Goal: Information Seeking & Learning: Check status

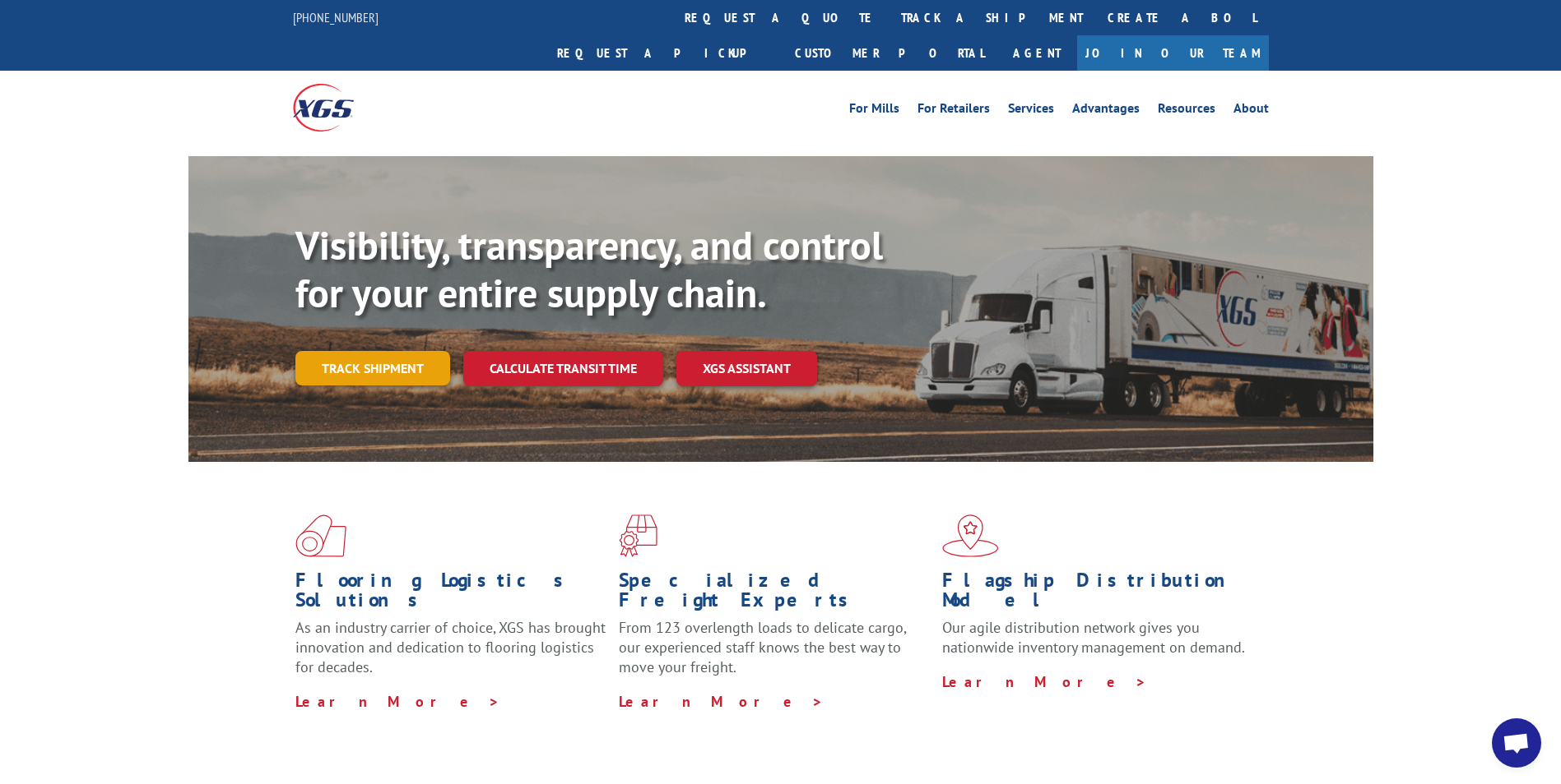
click at [333, 351] on link "Track shipment" at bounding box center [372, 368] width 155 height 34
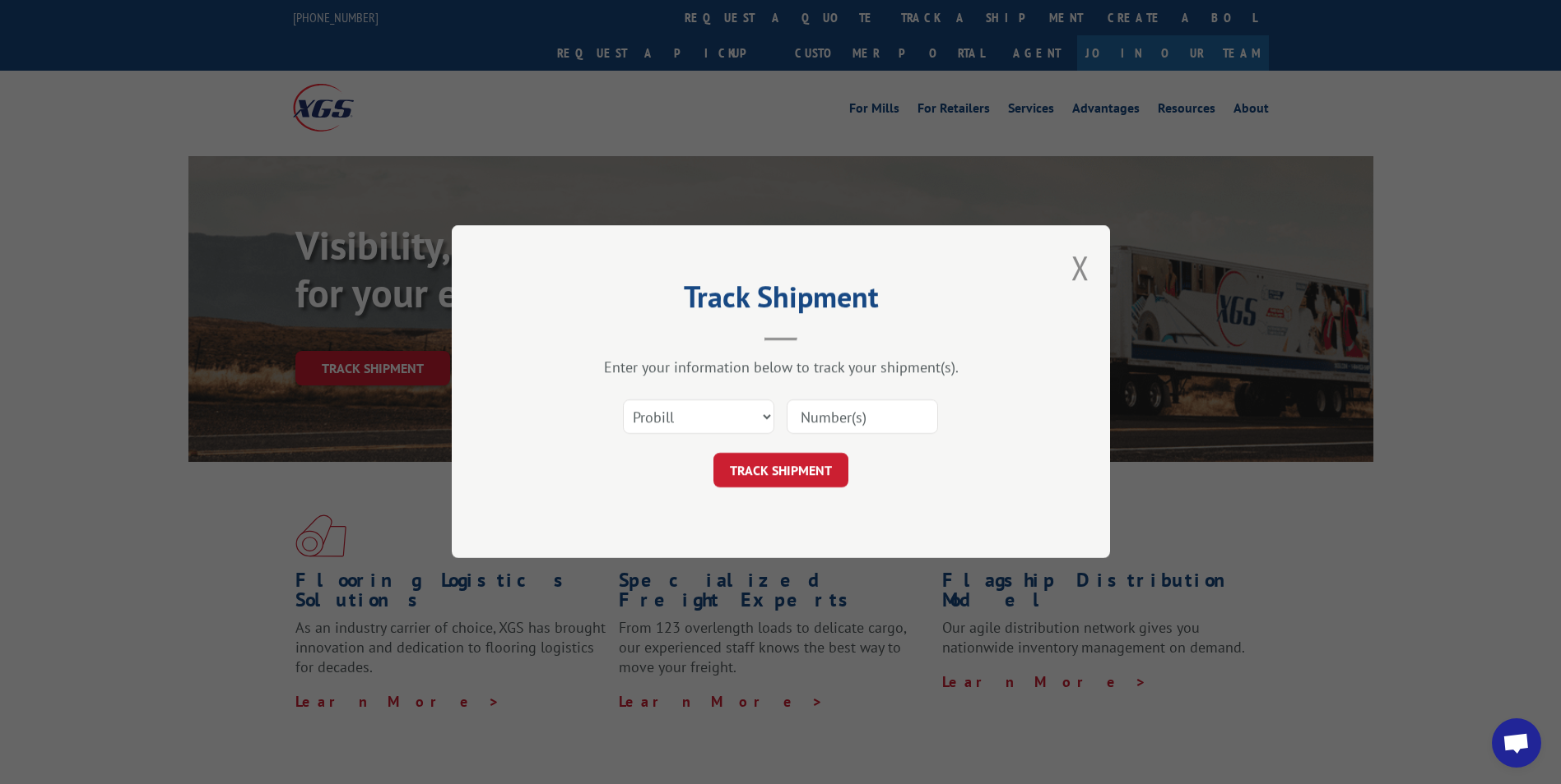
click at [813, 406] on input at bounding box center [862, 417] width 151 height 34
type input "17496453"
click button "TRACK SHIPMENT" at bounding box center [781, 471] width 135 height 34
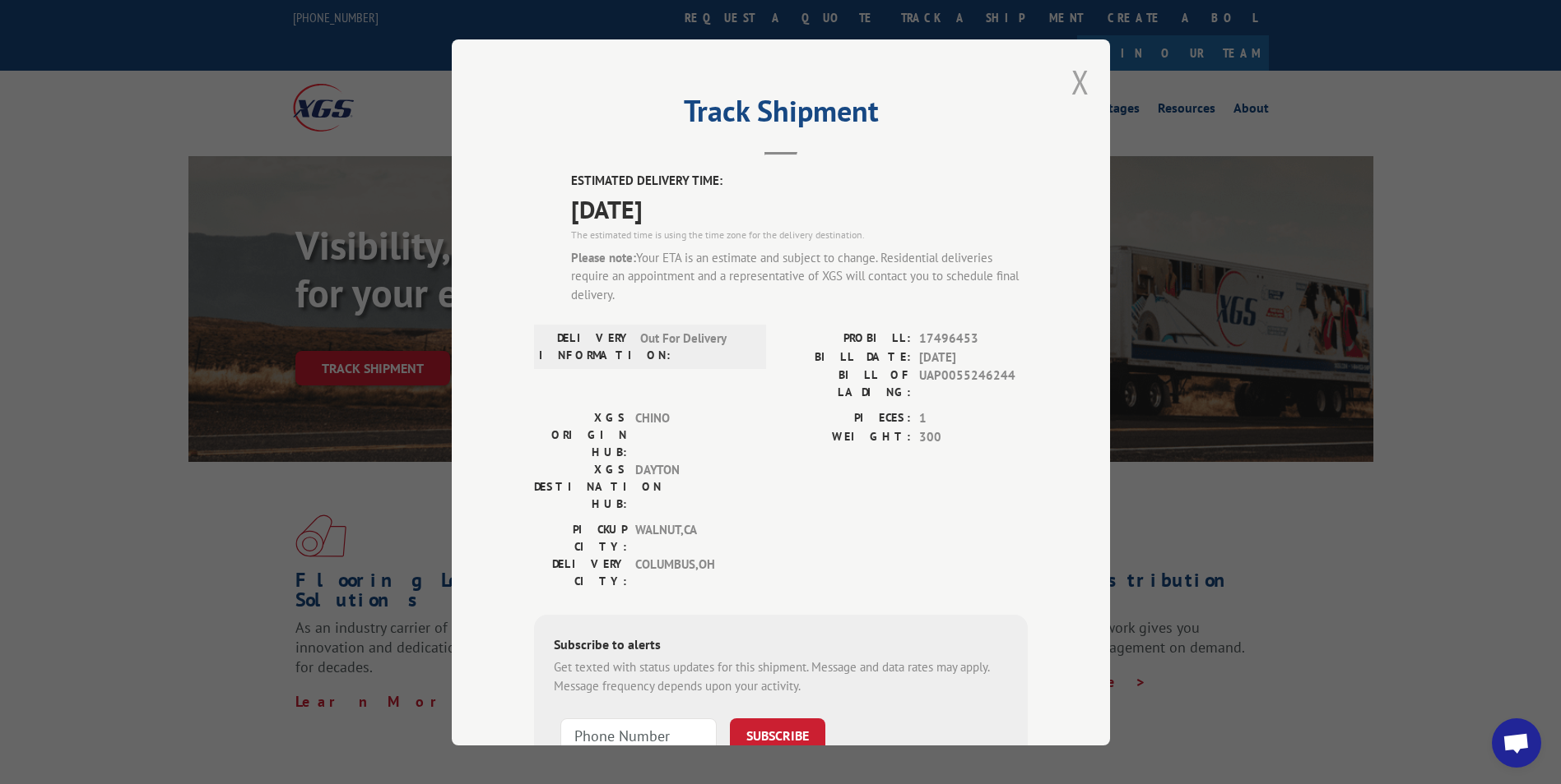
click at [1071, 89] on button "Close modal" at bounding box center [1080, 82] width 18 height 44
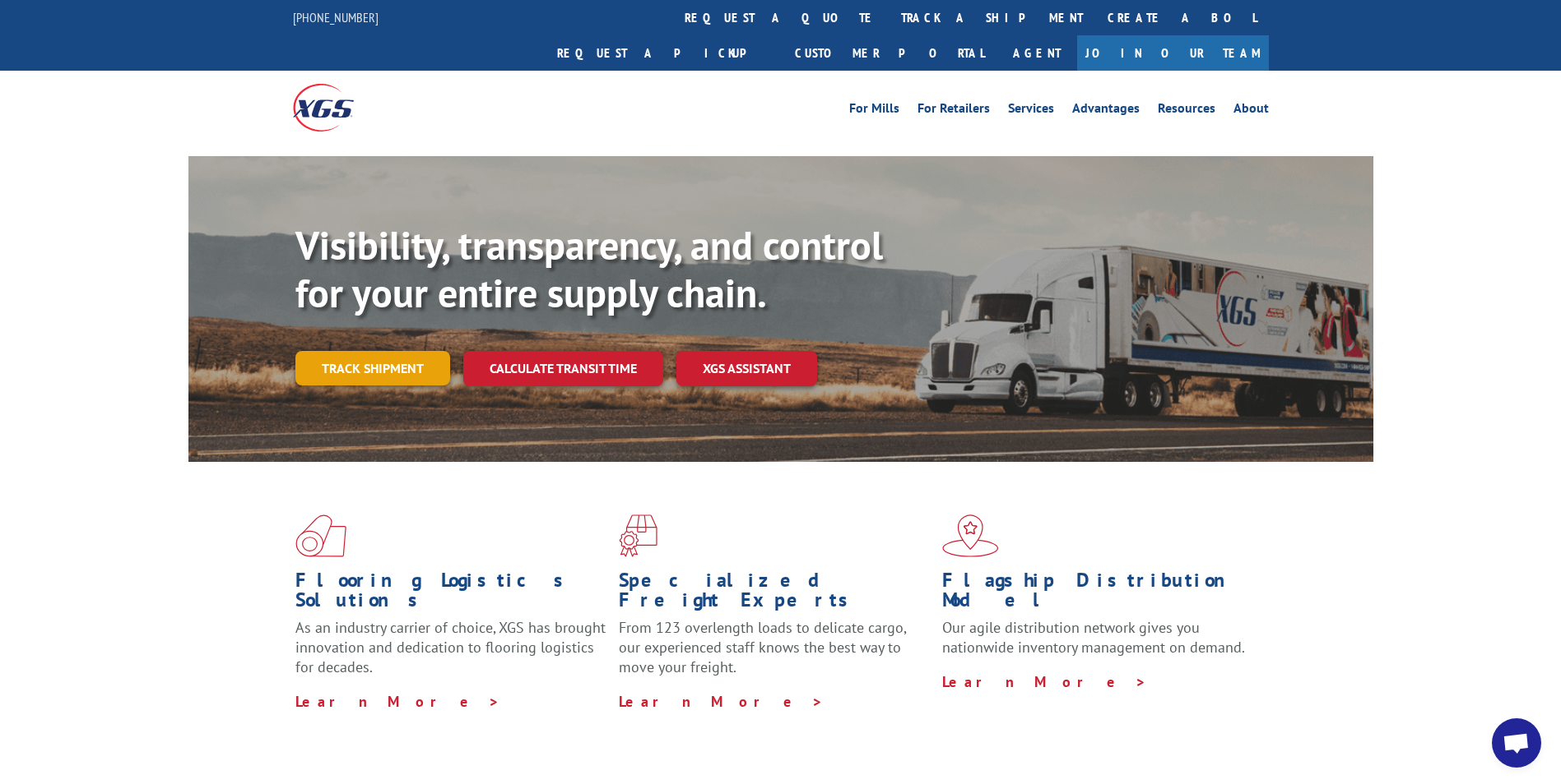
click at [329, 351] on link "Track shipment" at bounding box center [372, 368] width 155 height 34
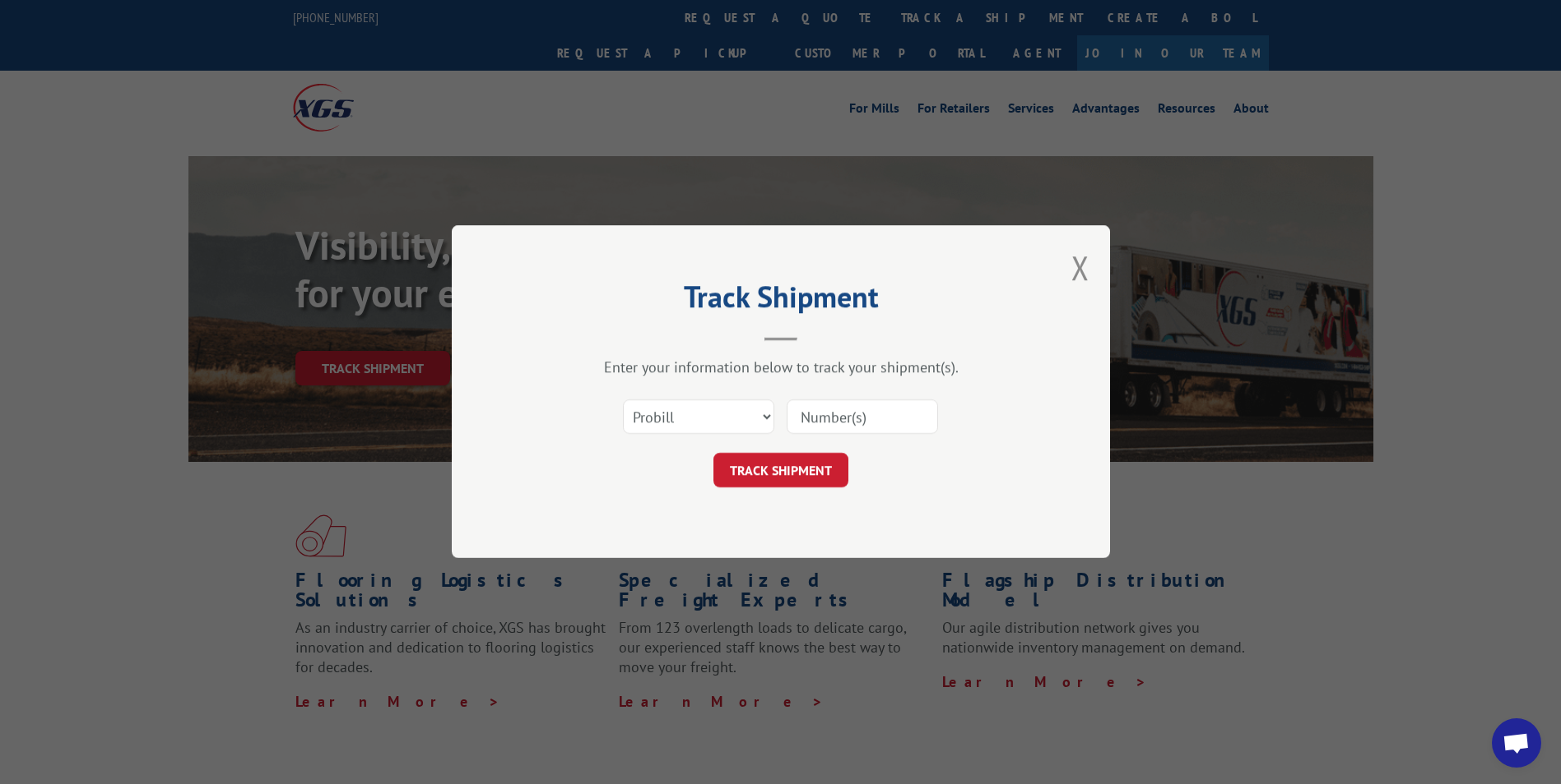
click at [864, 411] on input at bounding box center [862, 417] width 151 height 34
type input "17496453"
click button "TRACK SHIPMENT" at bounding box center [781, 471] width 135 height 34
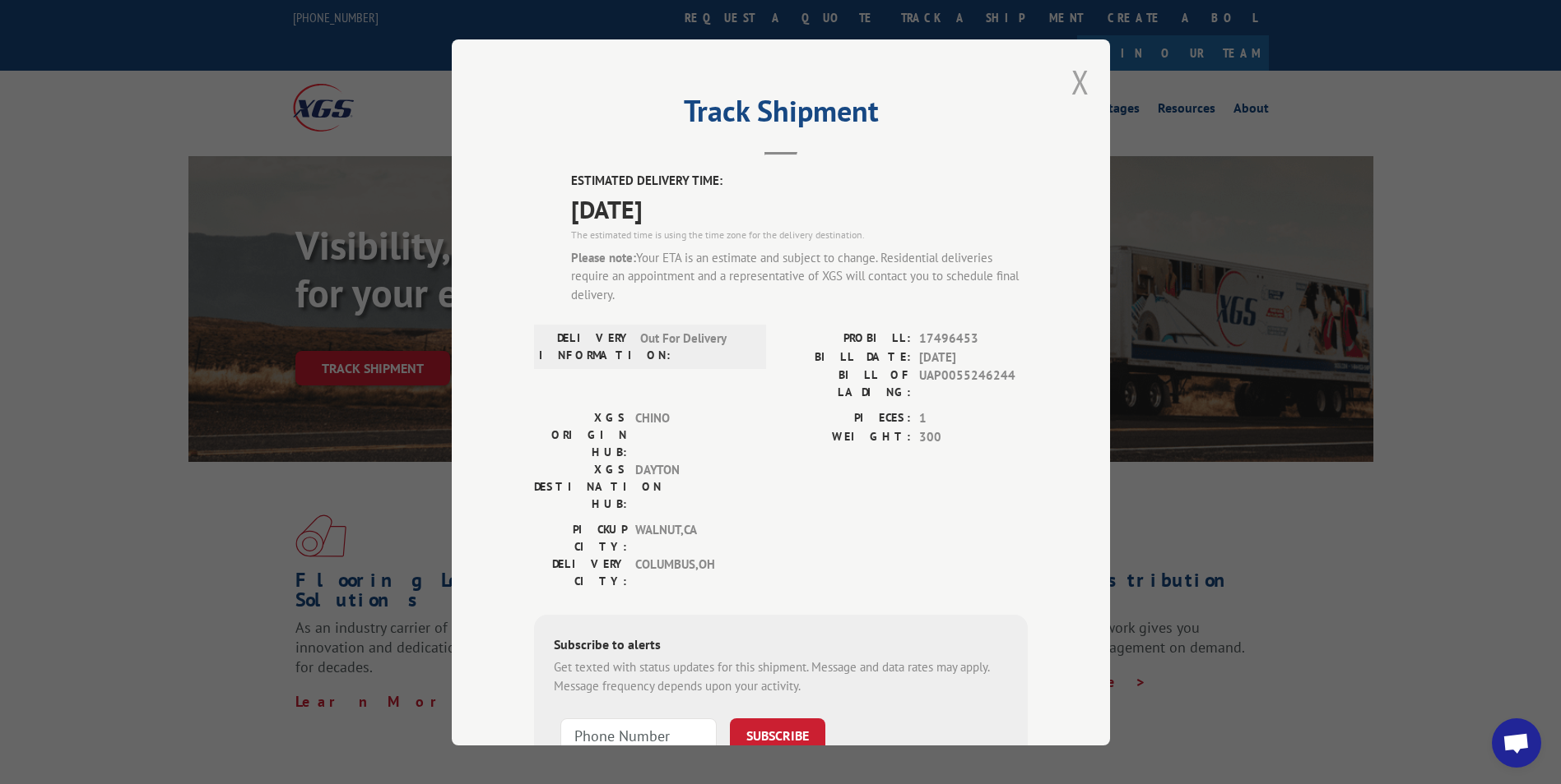
click at [1071, 84] on button "Close modal" at bounding box center [1080, 82] width 18 height 44
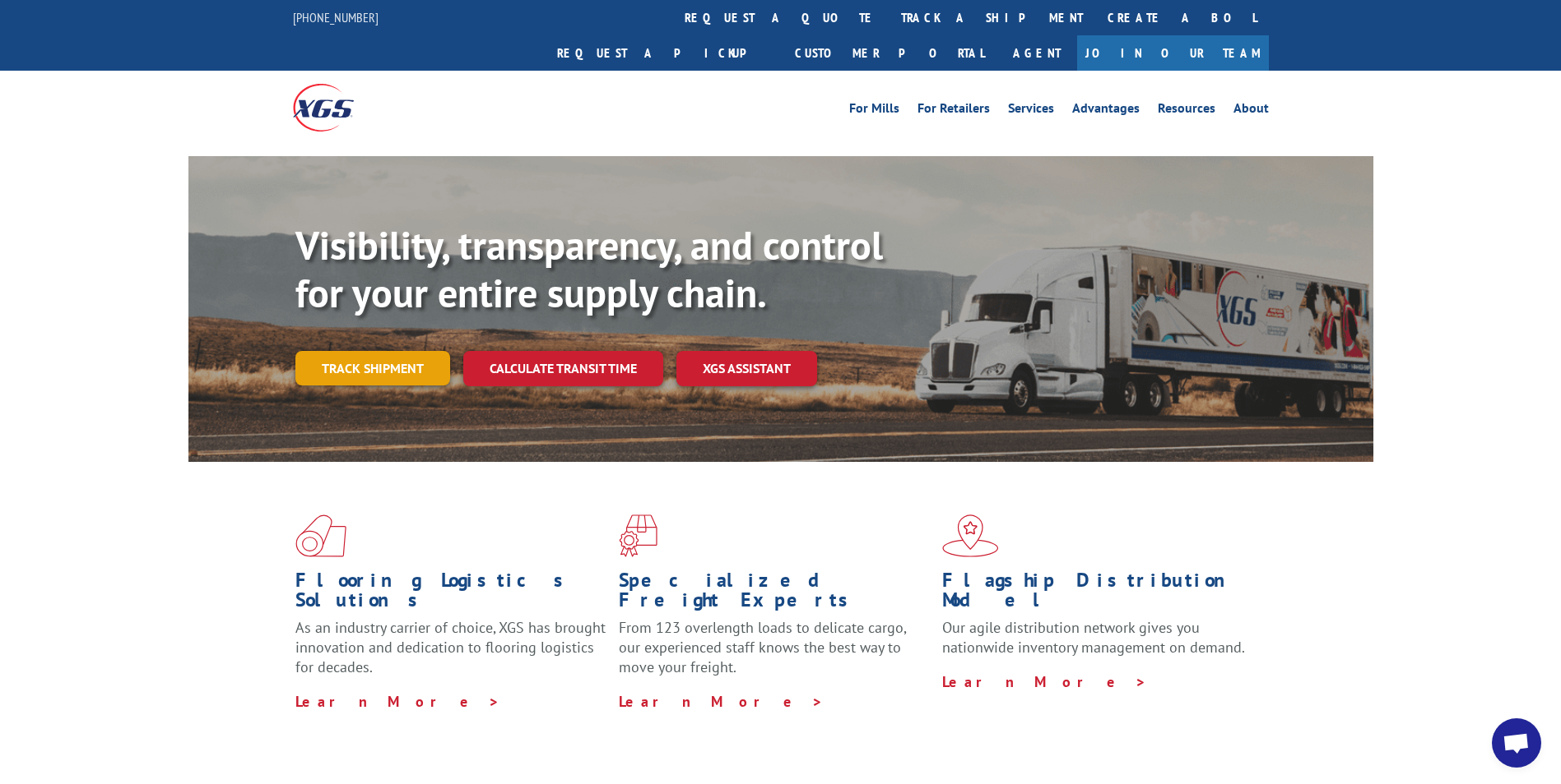
click at [360, 351] on link "Track shipment" at bounding box center [372, 368] width 155 height 34
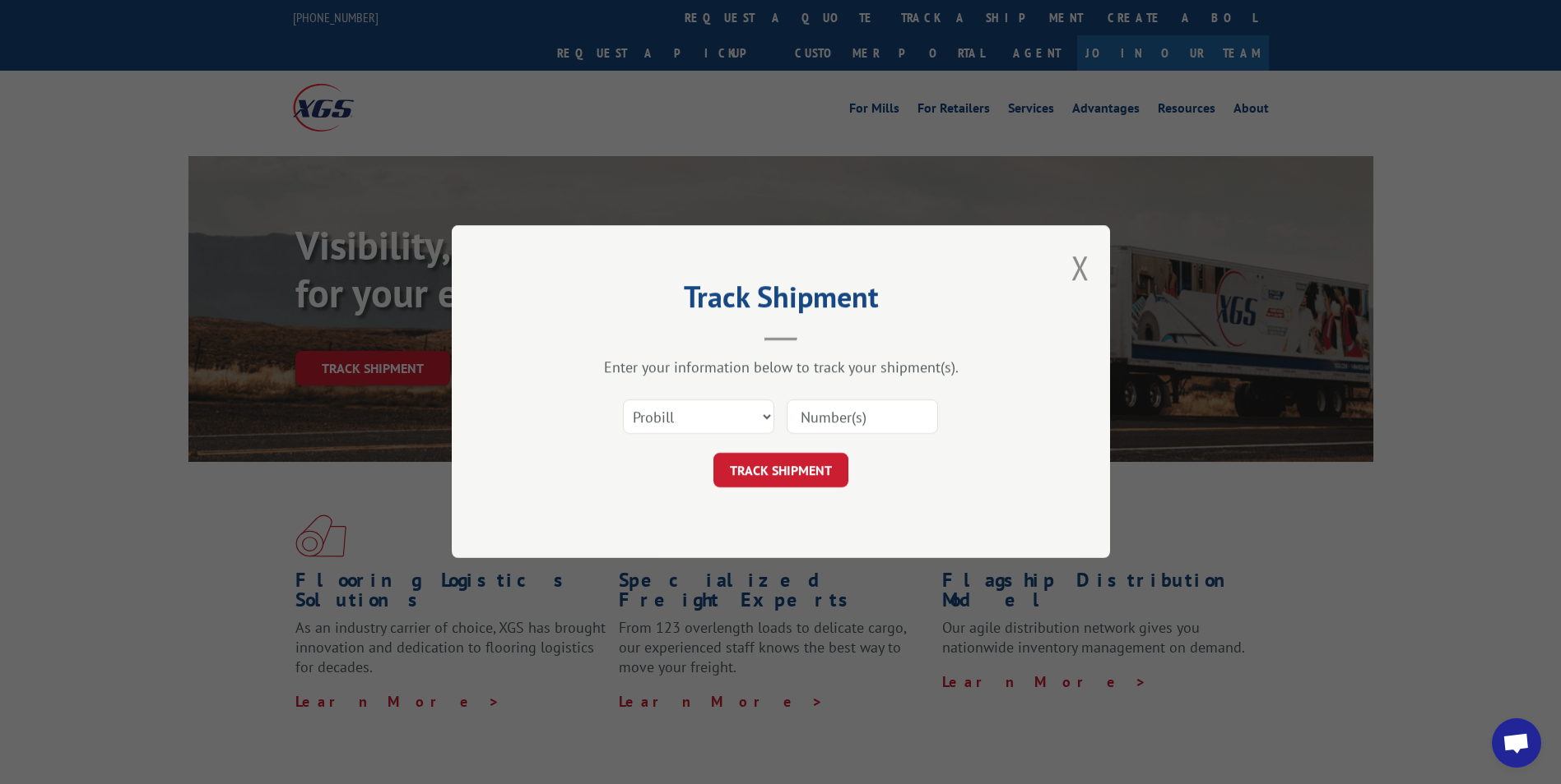
click at [835, 406] on input at bounding box center [862, 417] width 151 height 34
type input "17496453"
click button "TRACK SHIPMENT" at bounding box center [781, 471] width 135 height 34
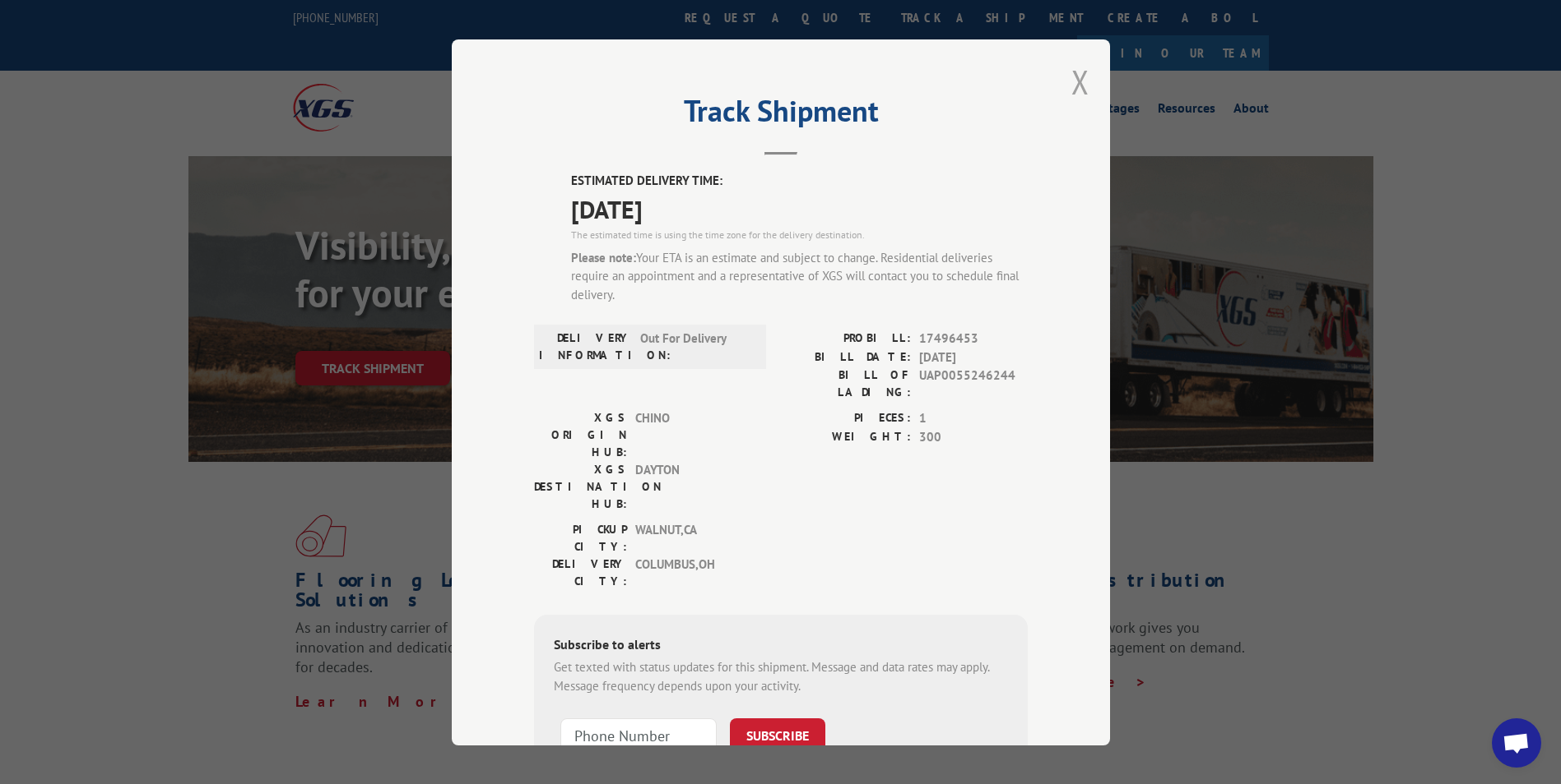
click at [1076, 83] on button "Close modal" at bounding box center [1080, 82] width 18 height 44
